Goal: Information Seeking & Learning: Find specific fact

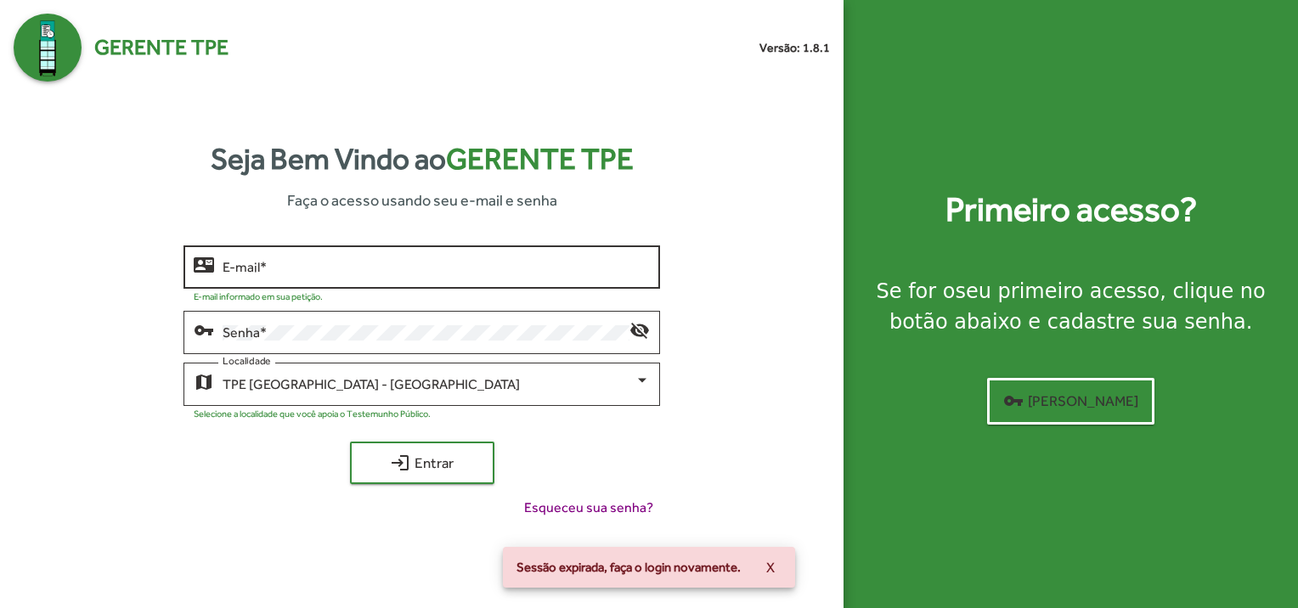
click at [280, 262] on input "E-mail *" at bounding box center [436, 267] width 427 height 15
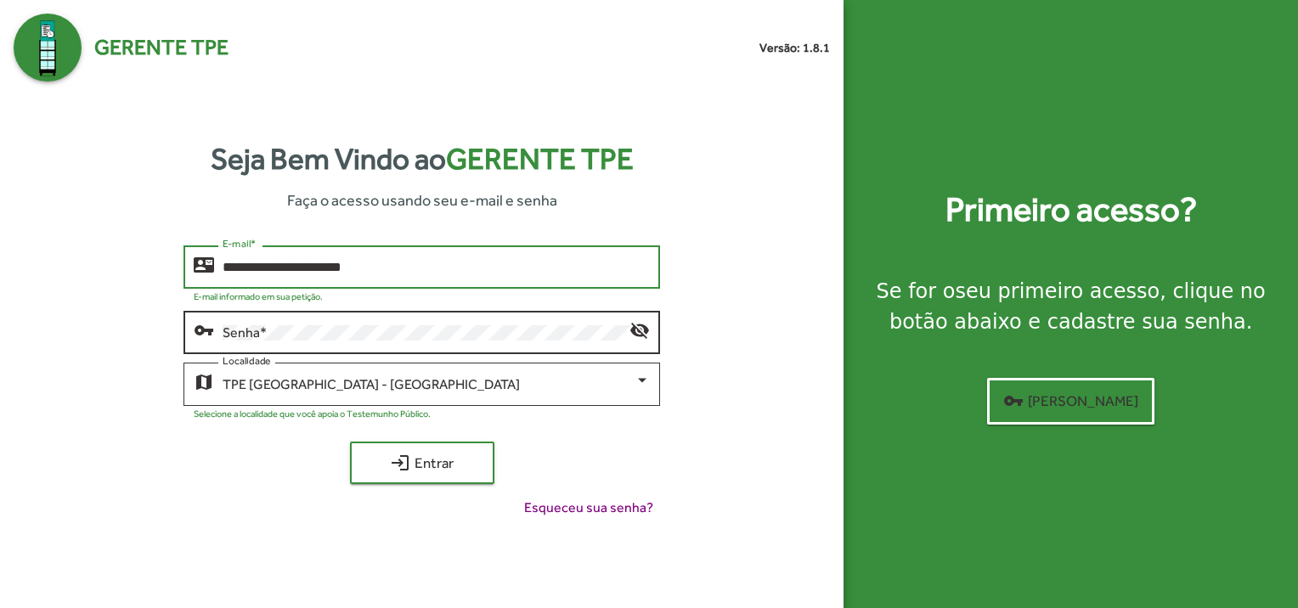
type input "**********"
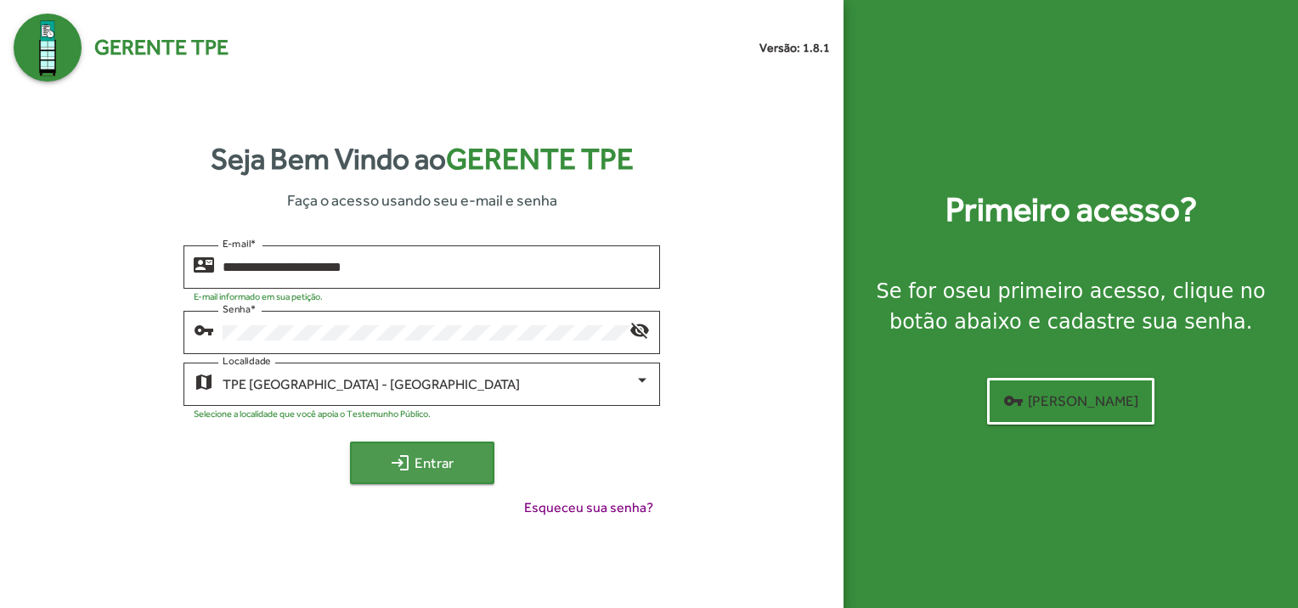
click at [426, 466] on span "login Entrar" at bounding box center [422, 463] width 114 height 31
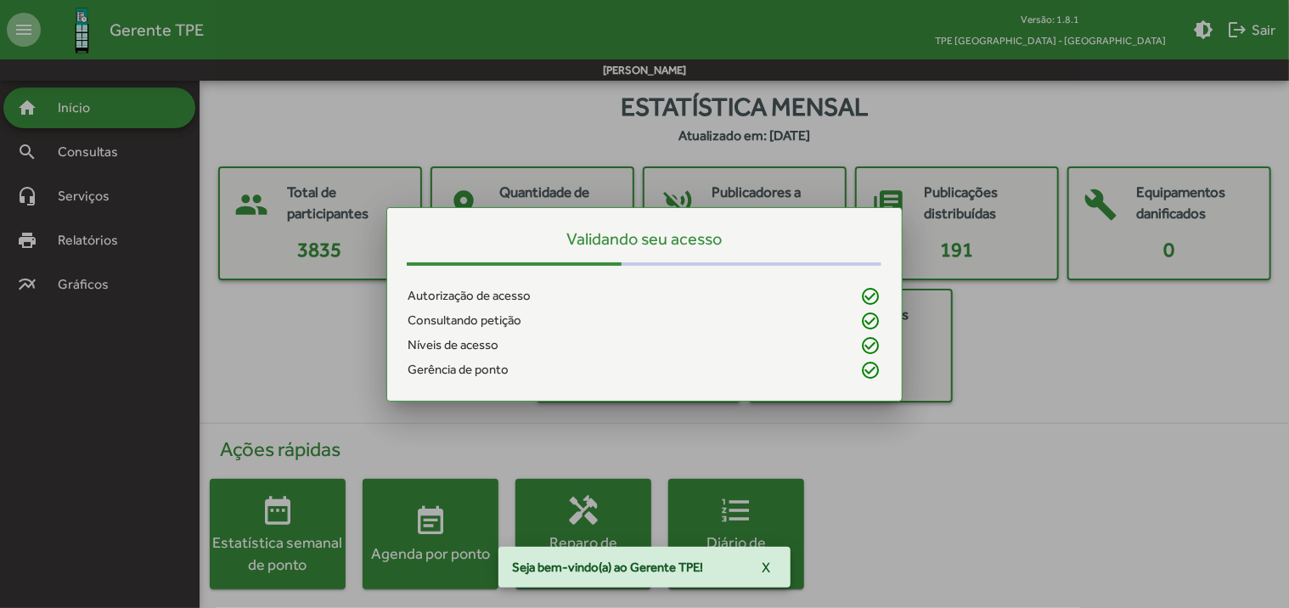
click at [93, 164] on div at bounding box center [644, 304] width 1289 height 608
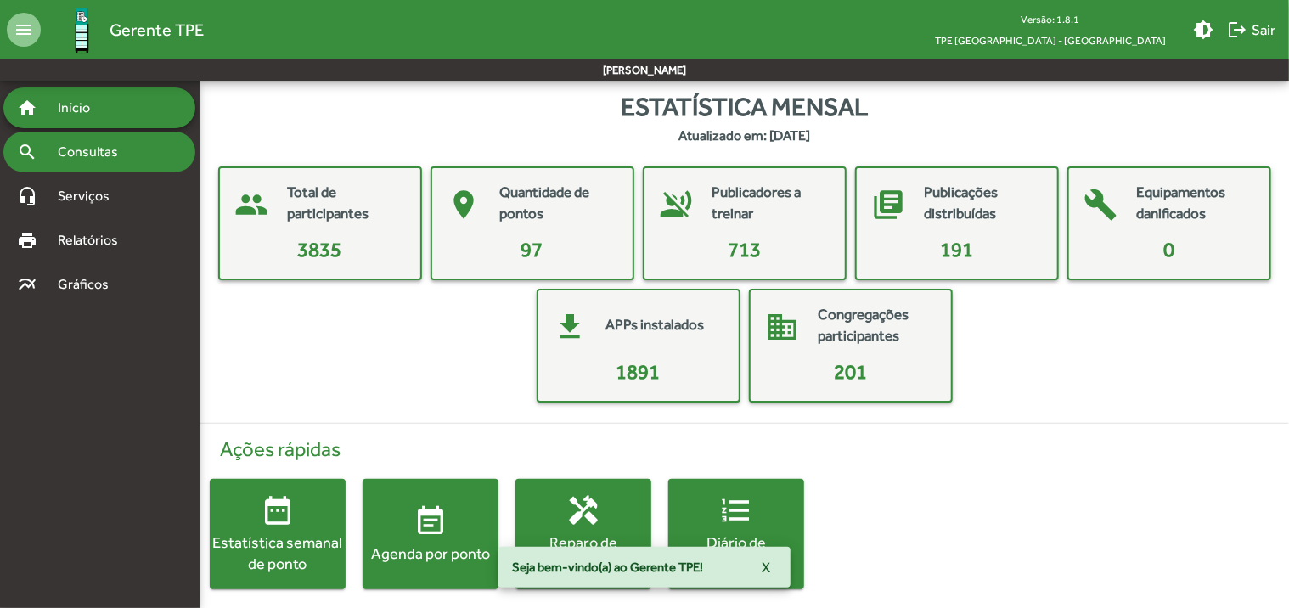
click at [101, 157] on span "Consultas" at bounding box center [94, 152] width 93 height 20
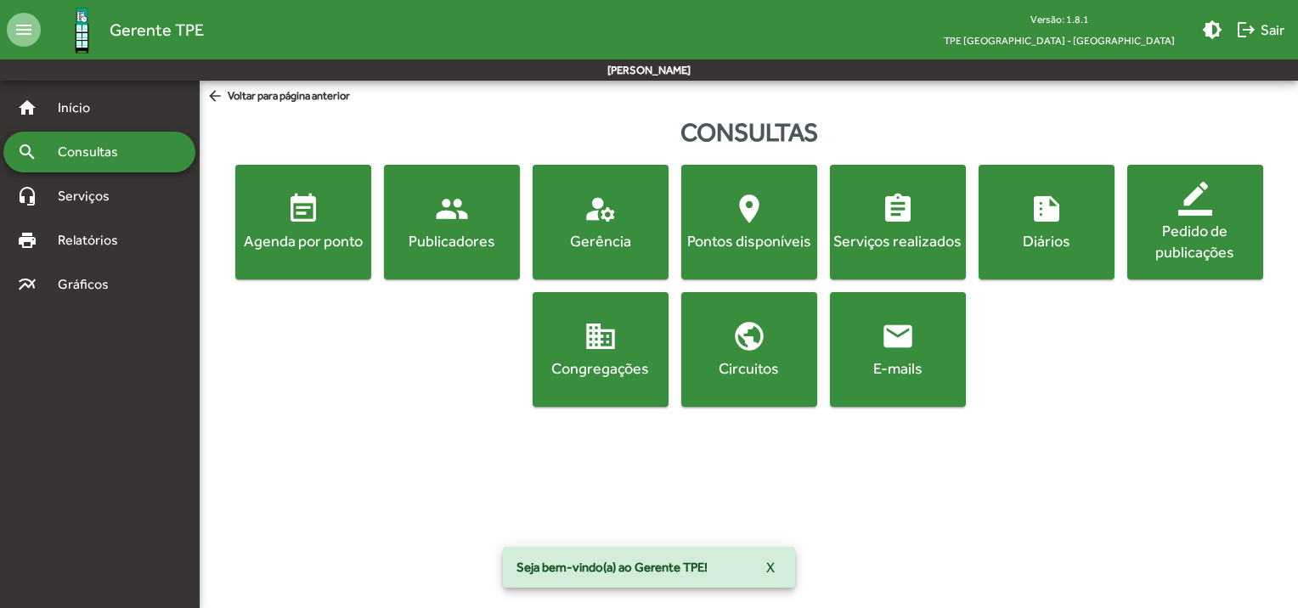
click at [305, 238] on div "Agenda por ponto" at bounding box center [303, 240] width 129 height 21
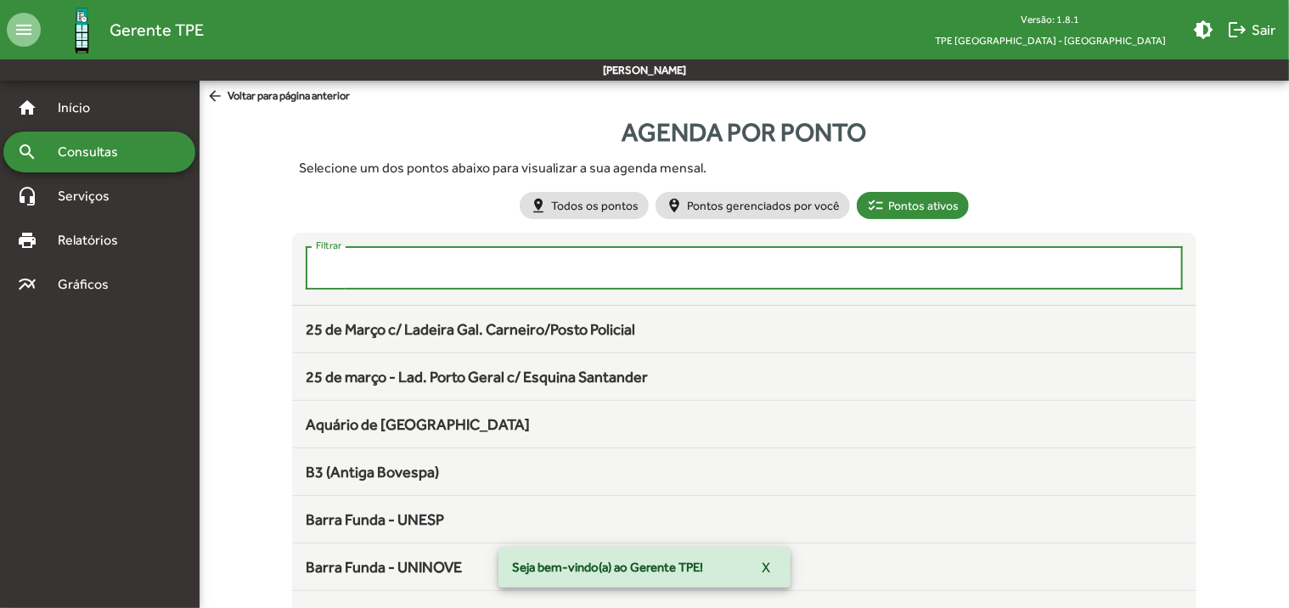
click at [591, 270] on input "Filtrar" at bounding box center [744, 268] width 857 height 15
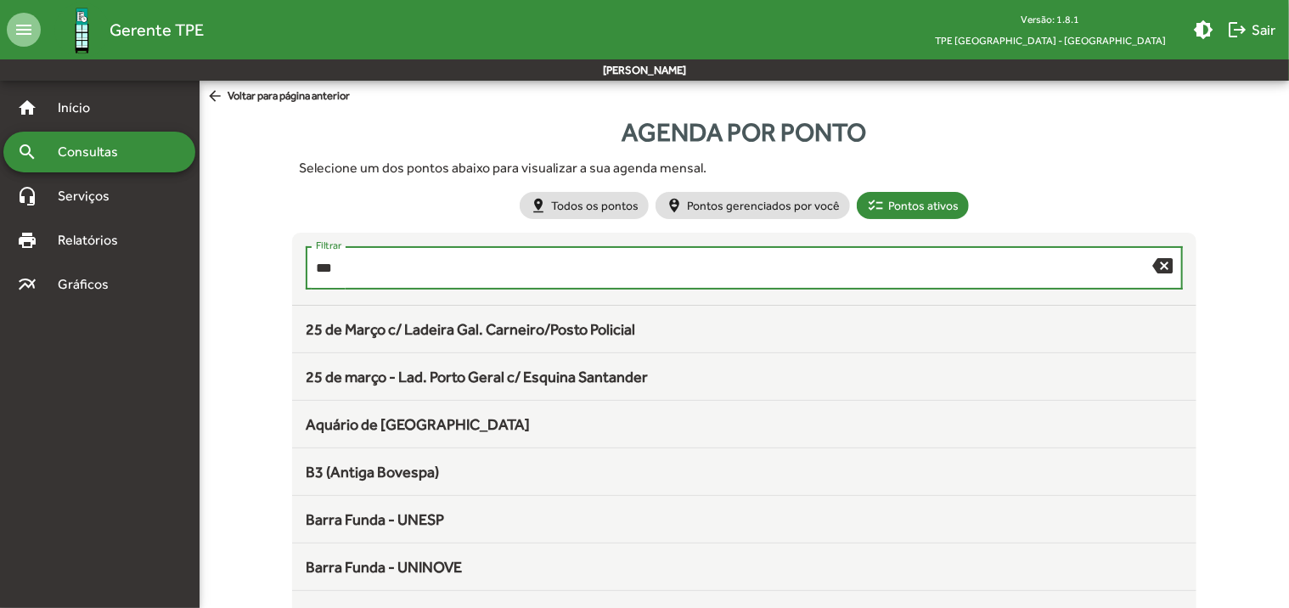
type input "****"
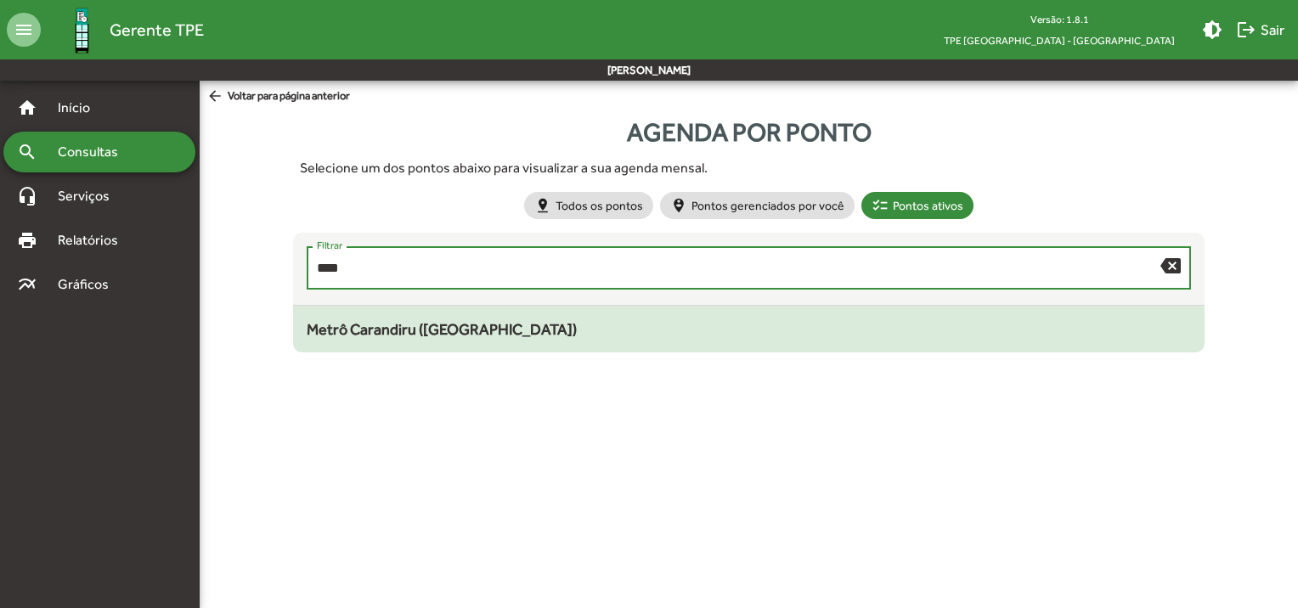
click at [561, 308] on mat-list-item "Metrô Carandiru ([GEOGRAPHIC_DATA])" at bounding box center [749, 329] width 912 height 47
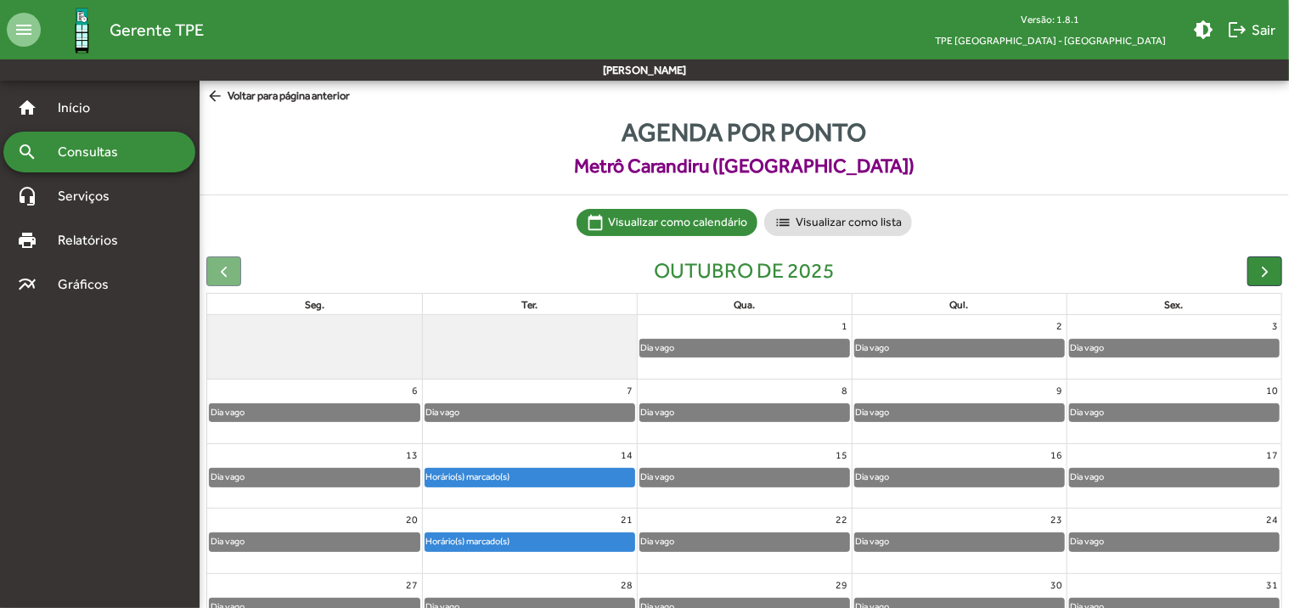
scroll to position [94, 0]
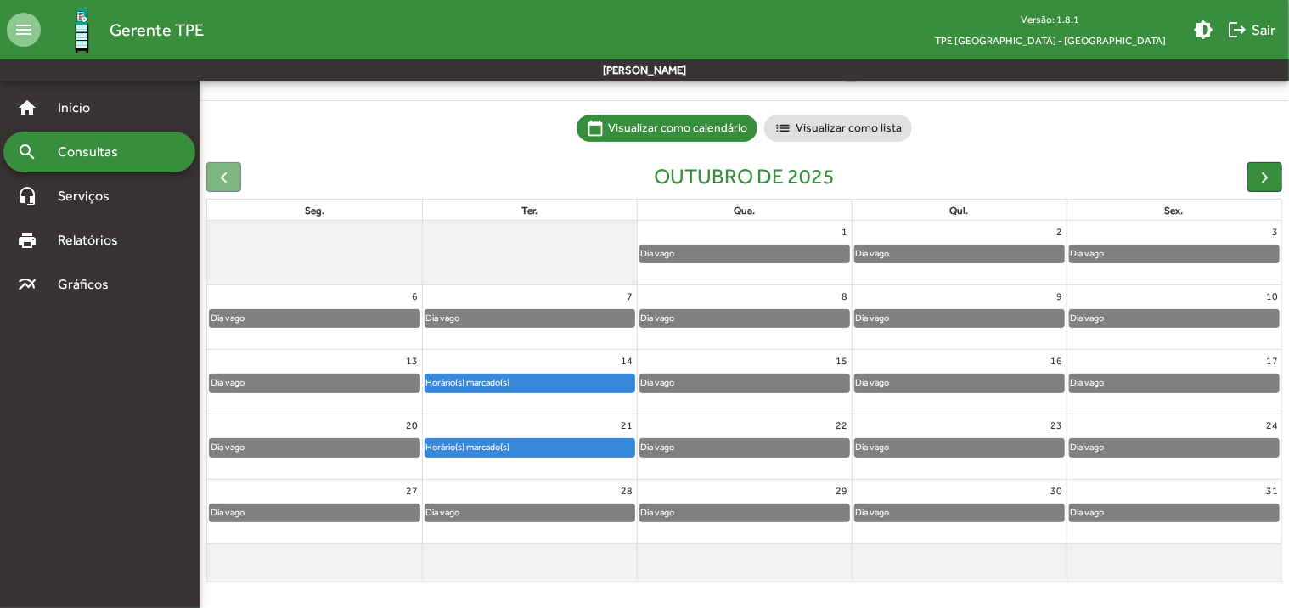
click at [548, 381] on div "Horário(s) marcado(s)" at bounding box center [530, 383] width 209 height 17
click at [561, 445] on div "Horário(s) marcado(s)" at bounding box center [530, 447] width 209 height 17
click at [479, 443] on div "Horário(s) marcado(s)" at bounding box center [469, 447] width 86 height 16
click at [103, 161] on span "Consultas" at bounding box center [94, 152] width 93 height 20
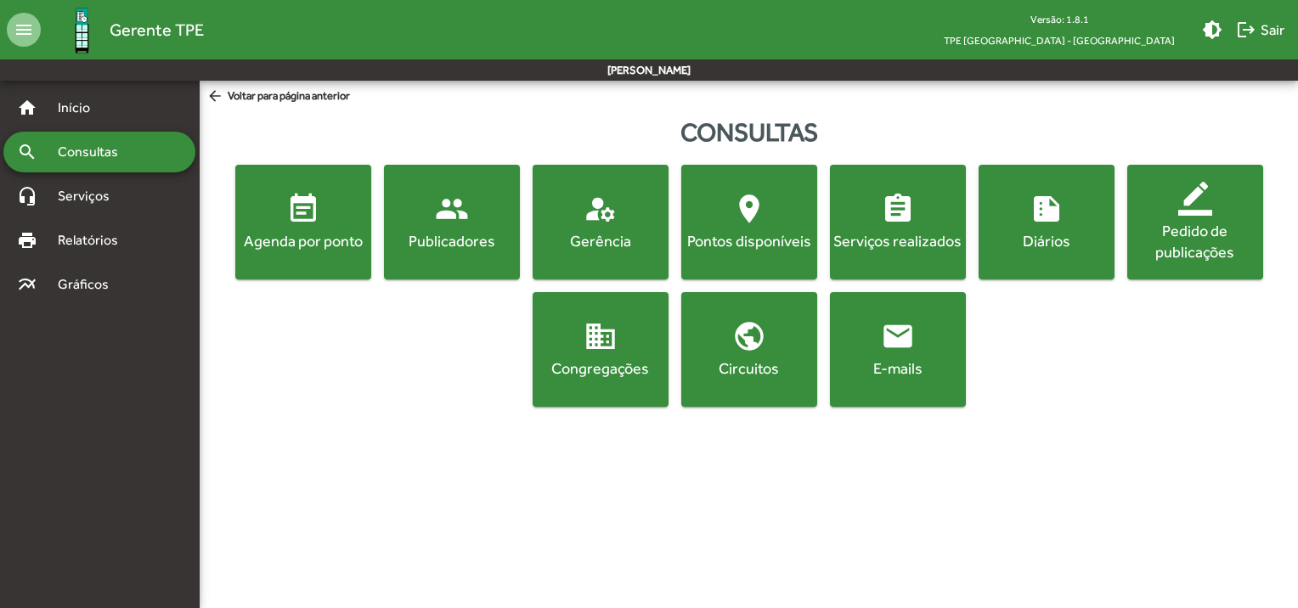
click at [465, 257] on button "people Publicadores" at bounding box center [452, 222] width 136 height 115
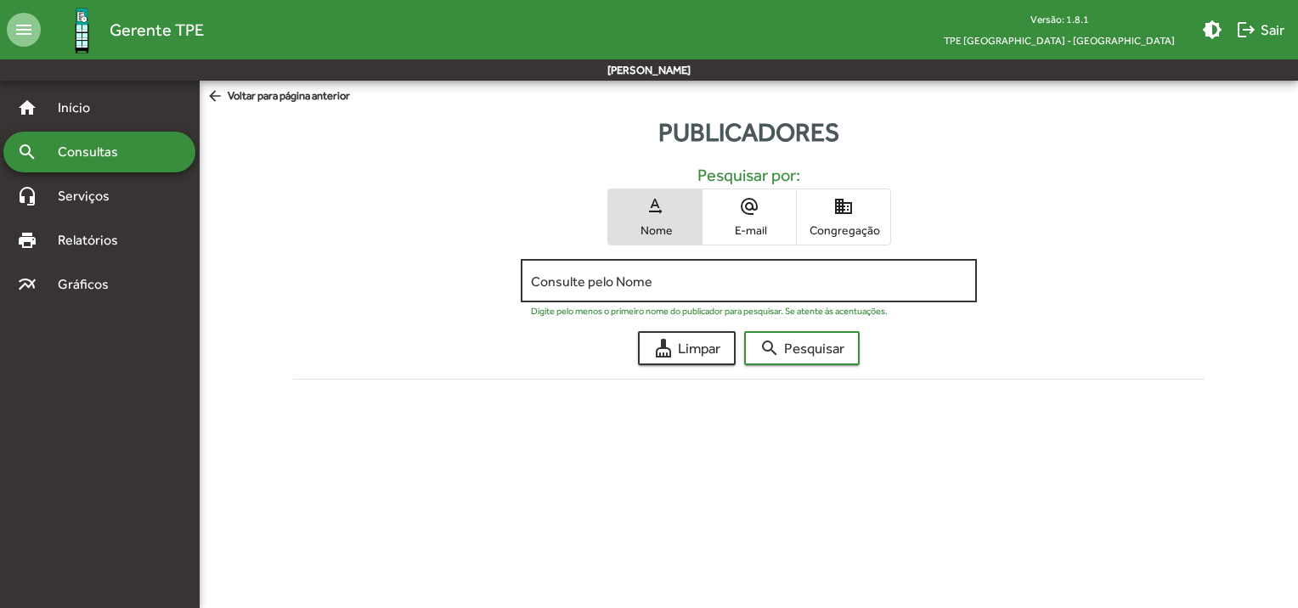
click at [557, 282] on input "Consulte pelo Nome" at bounding box center [749, 281] width 436 height 15
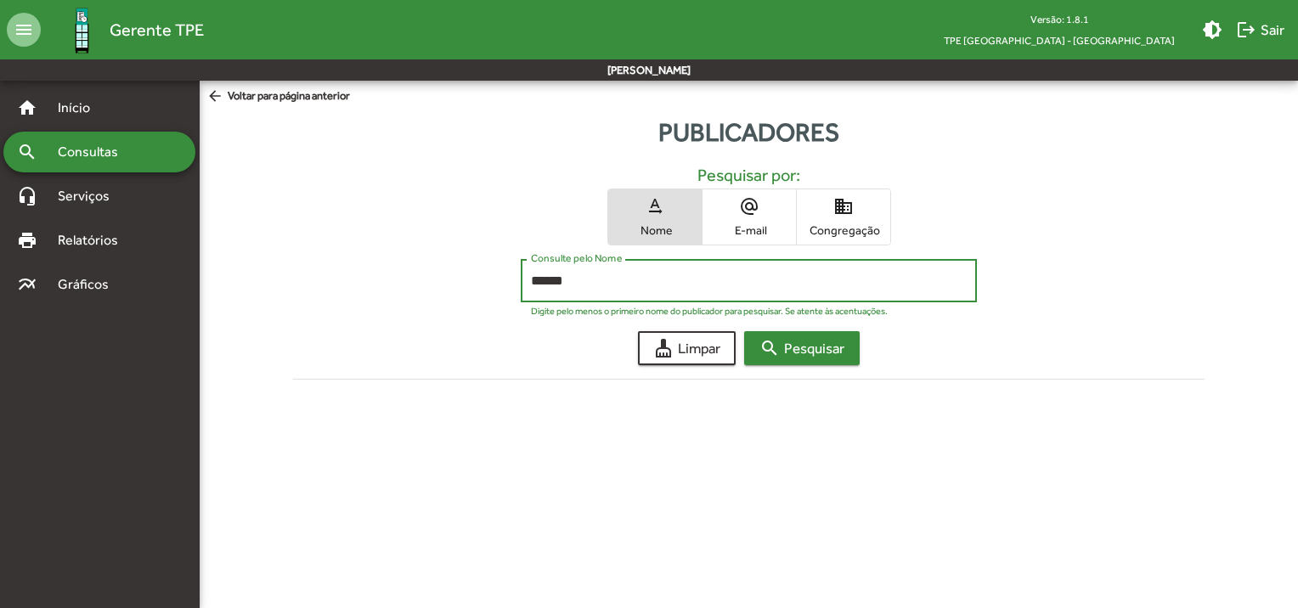
type input "*****"
click at [798, 356] on span "search Pesquisar" at bounding box center [801, 348] width 85 height 31
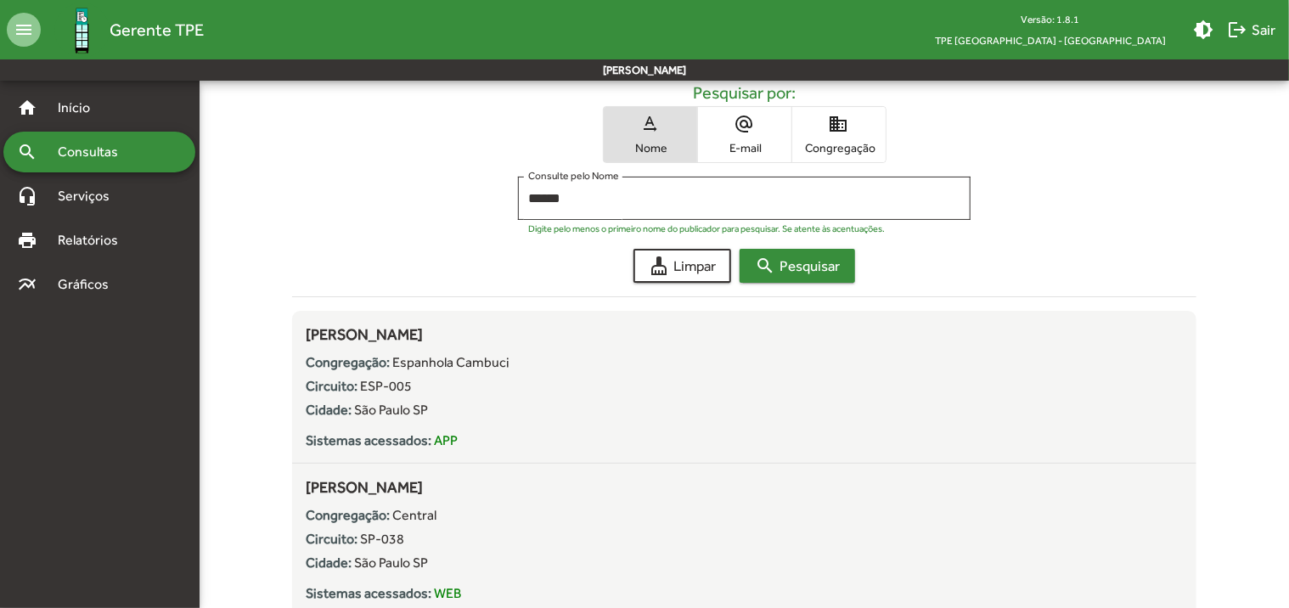
scroll to position [20, 0]
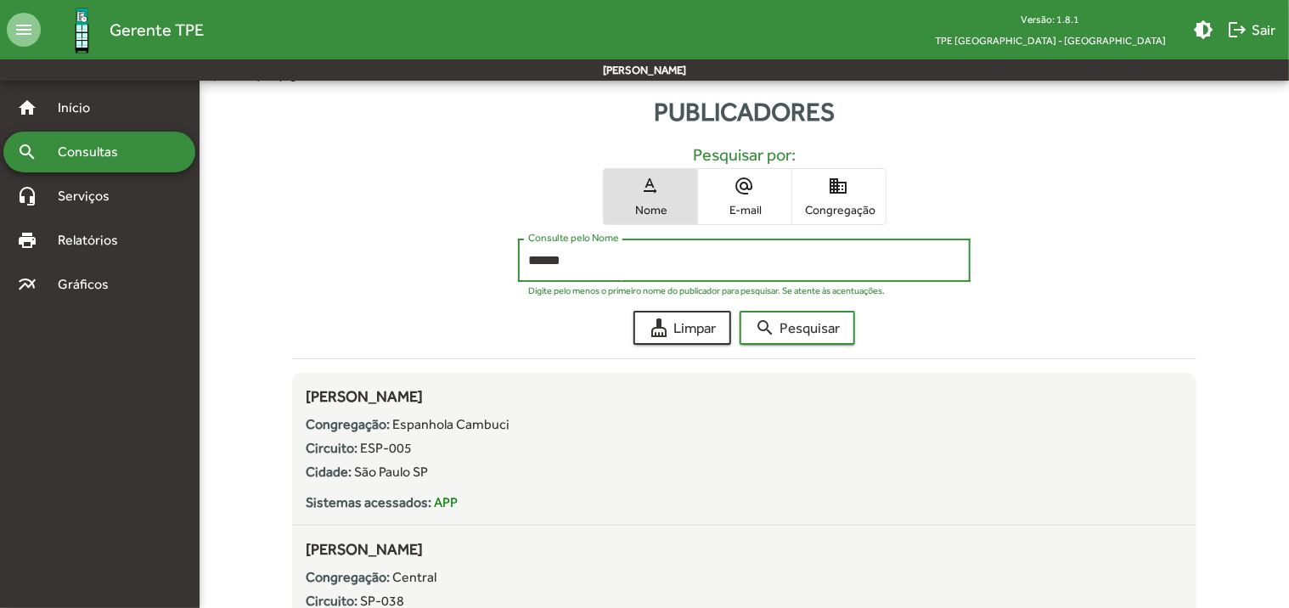
drag, startPoint x: 568, startPoint y: 262, endPoint x: 499, endPoint y: 262, distance: 68.8
click at [499, 262] on div "***** Consulte pelo Nome Digite pelo menos o primeiro nome do publicador para p…" at bounding box center [744, 265] width 905 height 52
click at [864, 198] on span "domain Congregação" at bounding box center [839, 196] width 93 height 55
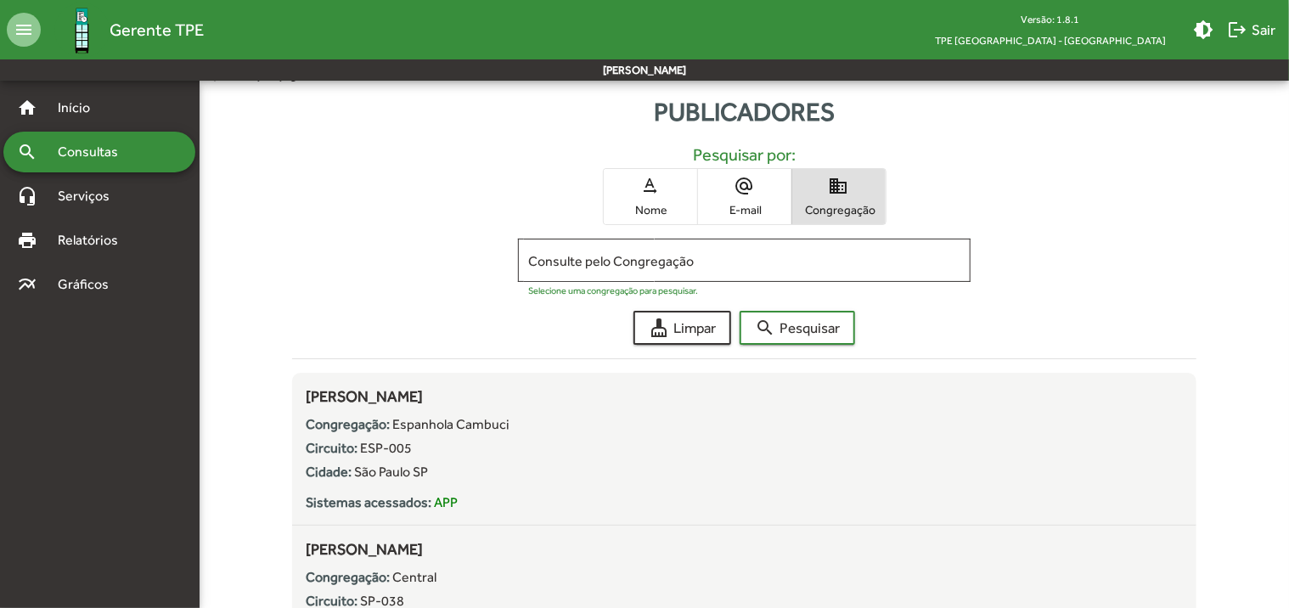
click at [866, 200] on span "domain Congregação" at bounding box center [839, 196] width 93 height 55
click at [714, 258] on input "Consulte pelo Congregação" at bounding box center [744, 260] width 432 height 15
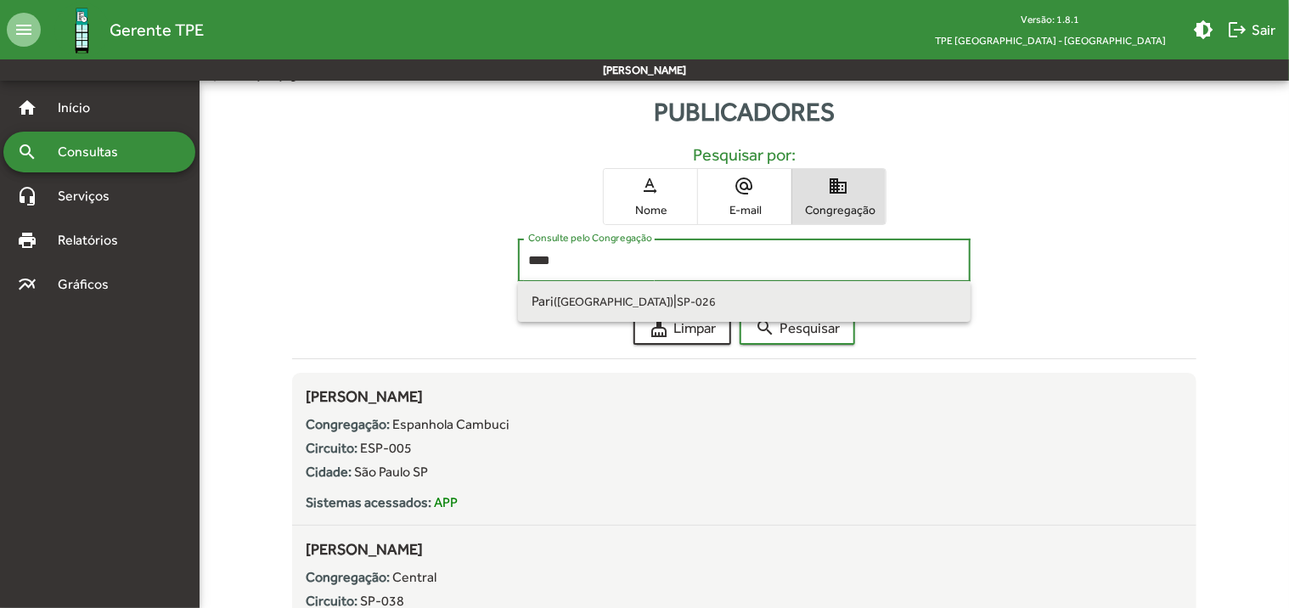
click at [677, 303] on small "SP-026" at bounding box center [696, 302] width 39 height 14
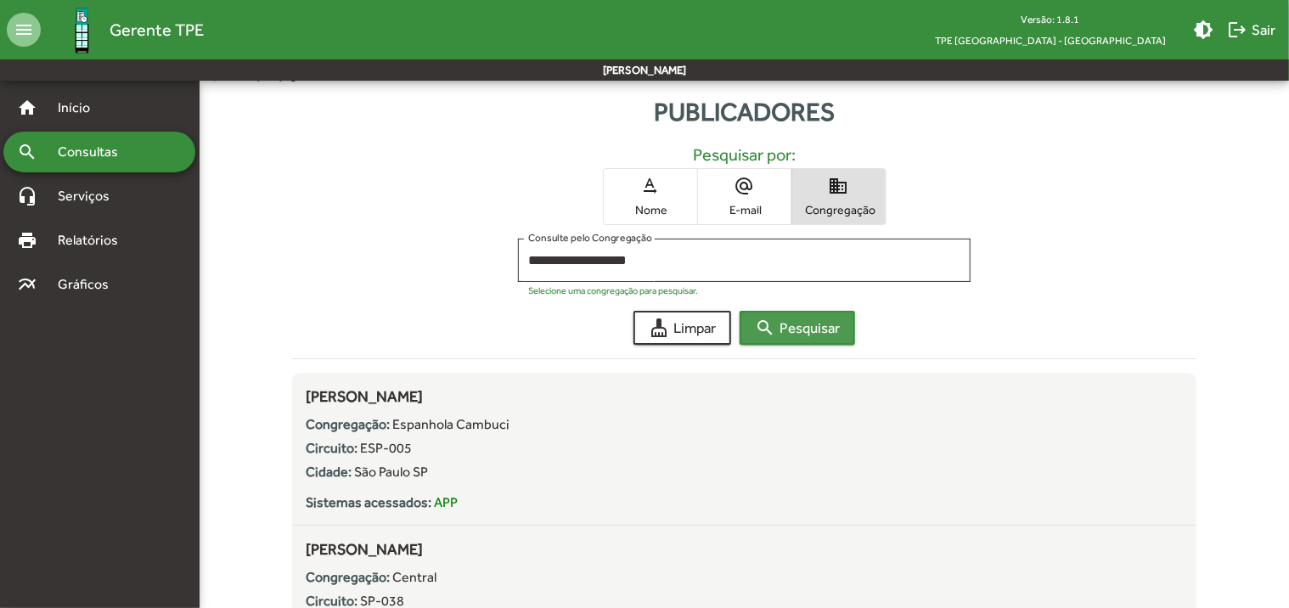
click at [760, 325] on mat-icon "search" at bounding box center [765, 328] width 20 height 20
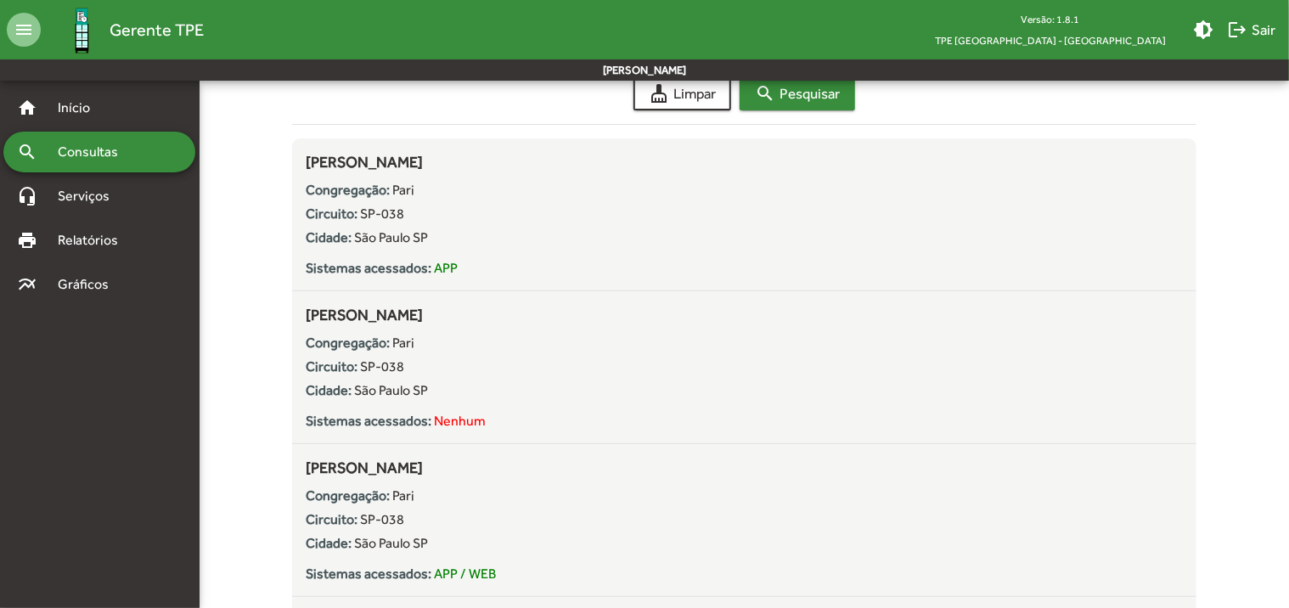
scroll to position [0, 0]
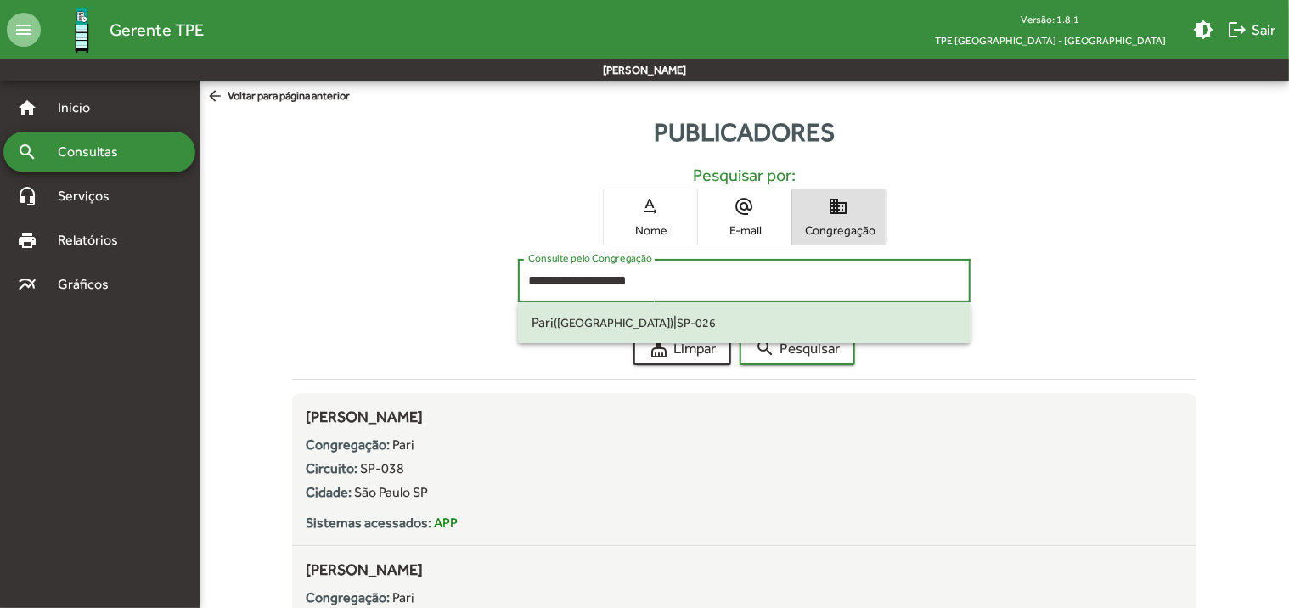
drag, startPoint x: 666, startPoint y: 282, endPoint x: 510, endPoint y: 285, distance: 156.3
click at [510, 285] on div "**********" at bounding box center [744, 285] width 905 height 52
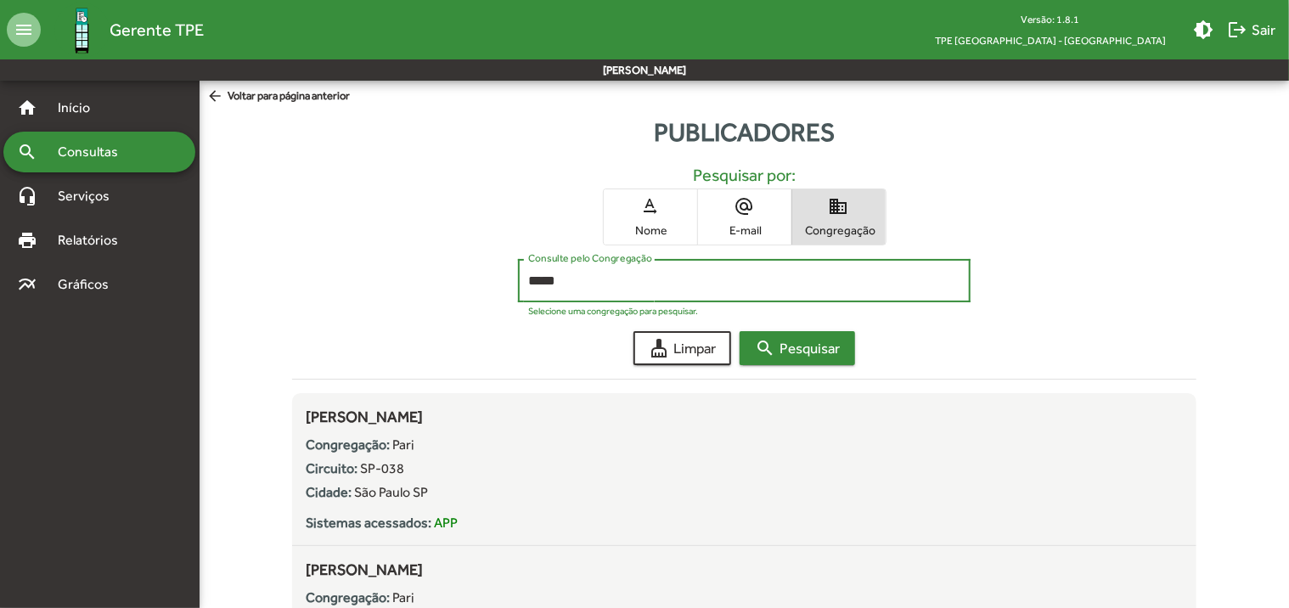
type input "*****"
click at [814, 352] on span "search Pesquisar" at bounding box center [797, 348] width 85 height 31
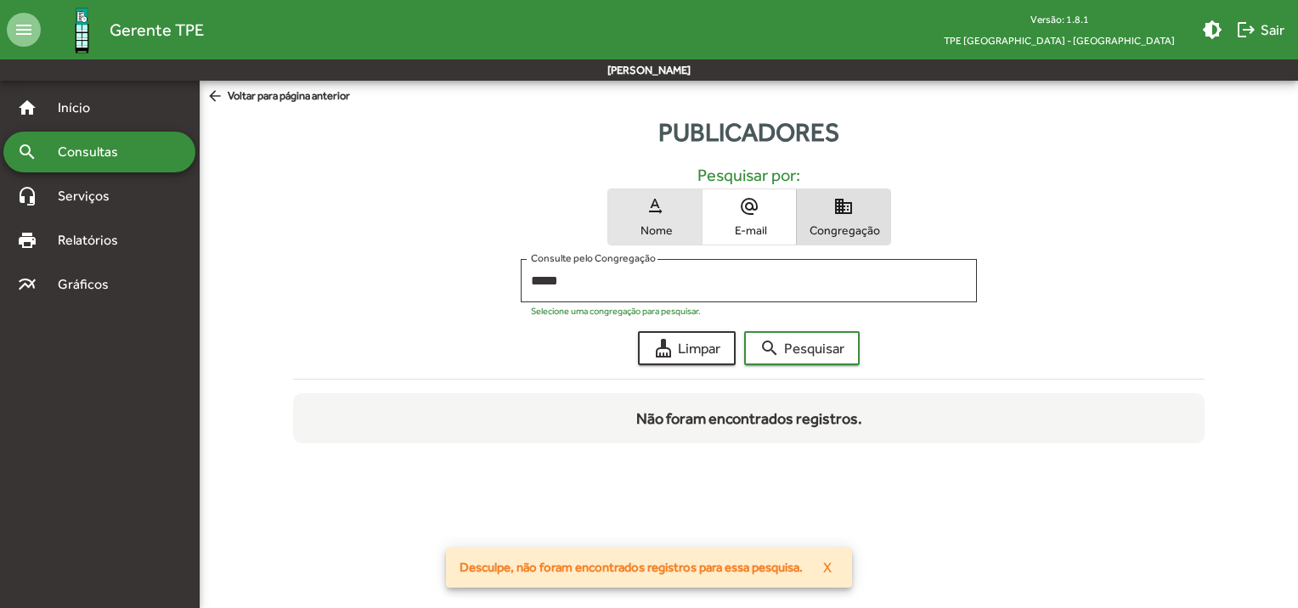
click at [646, 231] on span "Nome" at bounding box center [654, 230] width 85 height 15
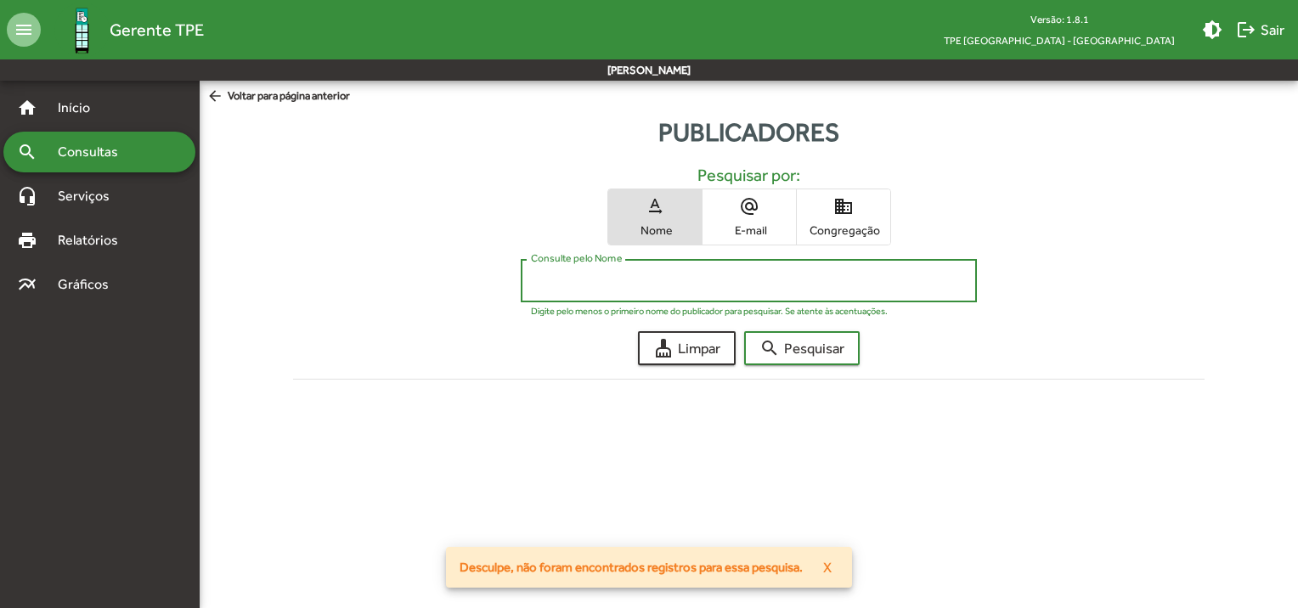
click at [654, 282] on input "Consulte pelo Nome" at bounding box center [749, 281] width 436 height 15
type input "*****"
click at [789, 347] on span "search Pesquisar" at bounding box center [801, 348] width 85 height 31
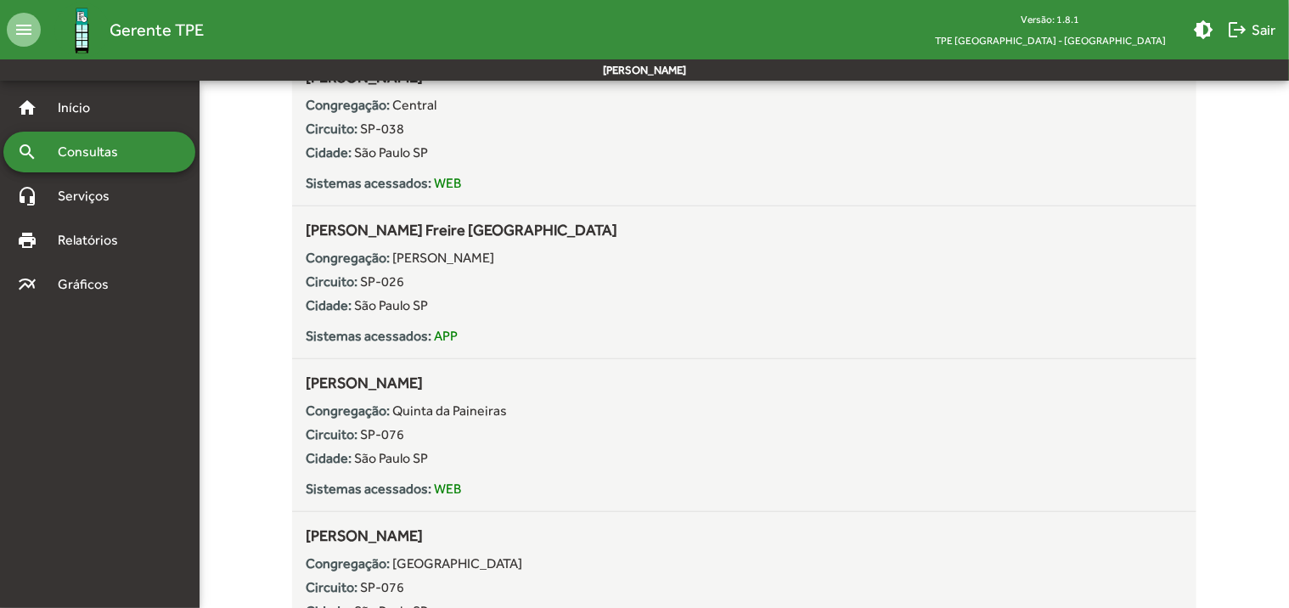
scroll to position [510, 0]
